Goal: Entertainment & Leisure: Consume media (video, audio)

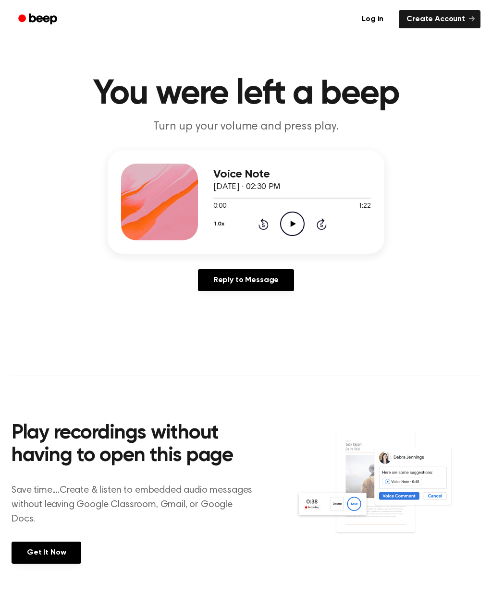
click at [288, 222] on icon "Play Audio" at bounding box center [292, 224] width 24 height 24
click at [293, 229] on icon "Play Audio" at bounding box center [292, 224] width 24 height 24
